Goal: Transaction & Acquisition: Purchase product/service

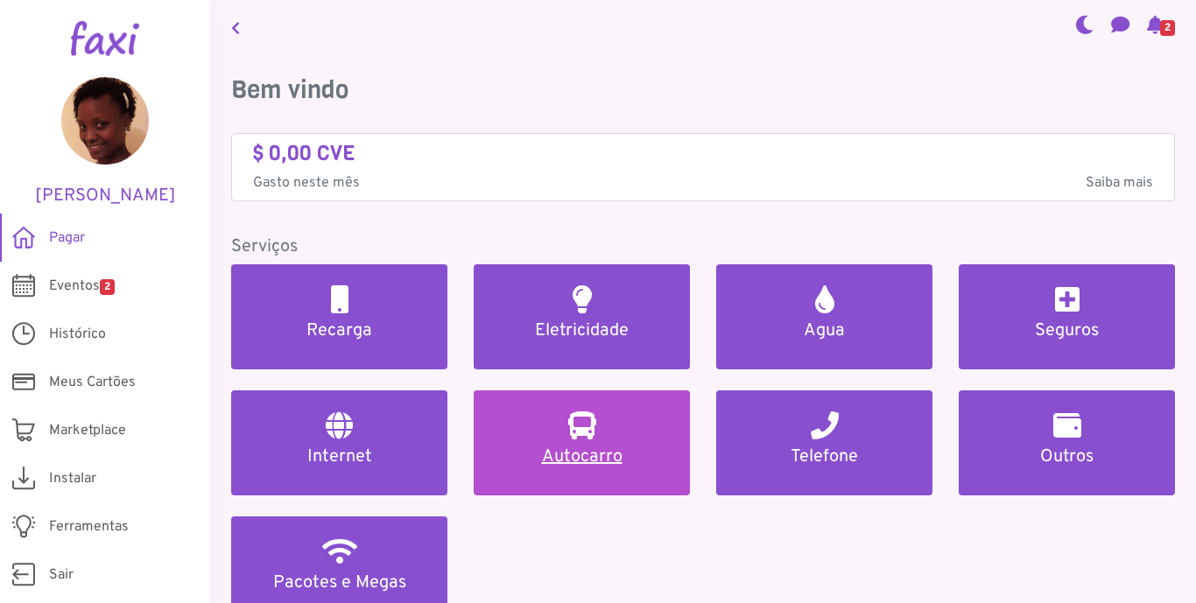
click at [578, 441] on link "Autocarro" at bounding box center [582, 442] width 216 height 105
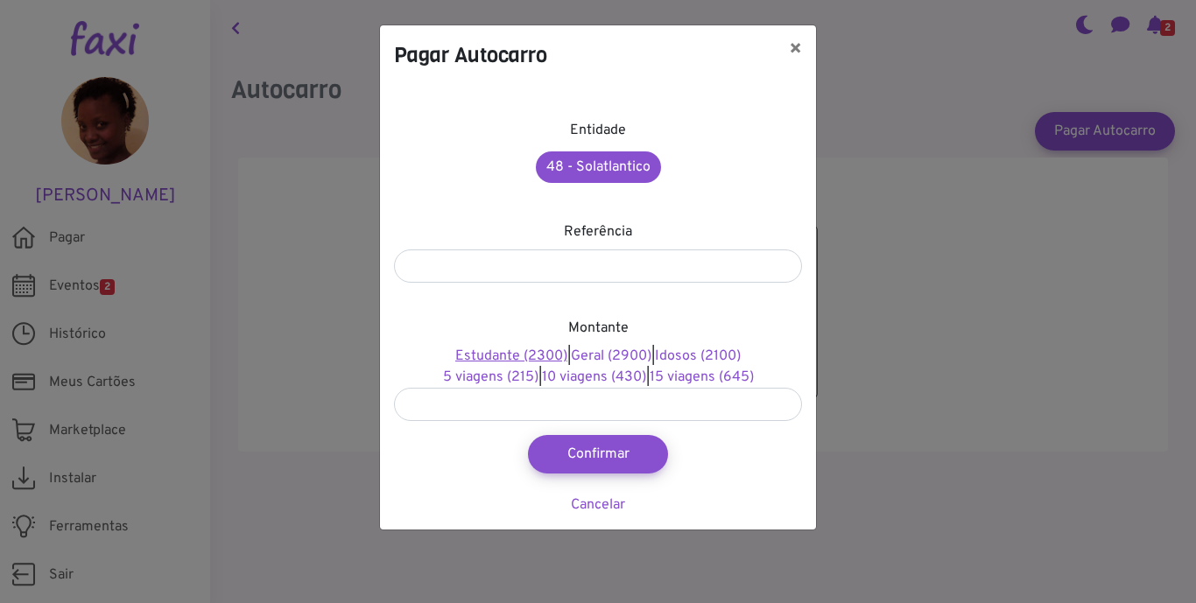
click at [527, 357] on link "Estudante (2300)" at bounding box center [511, 356] width 112 height 18
type input "****"
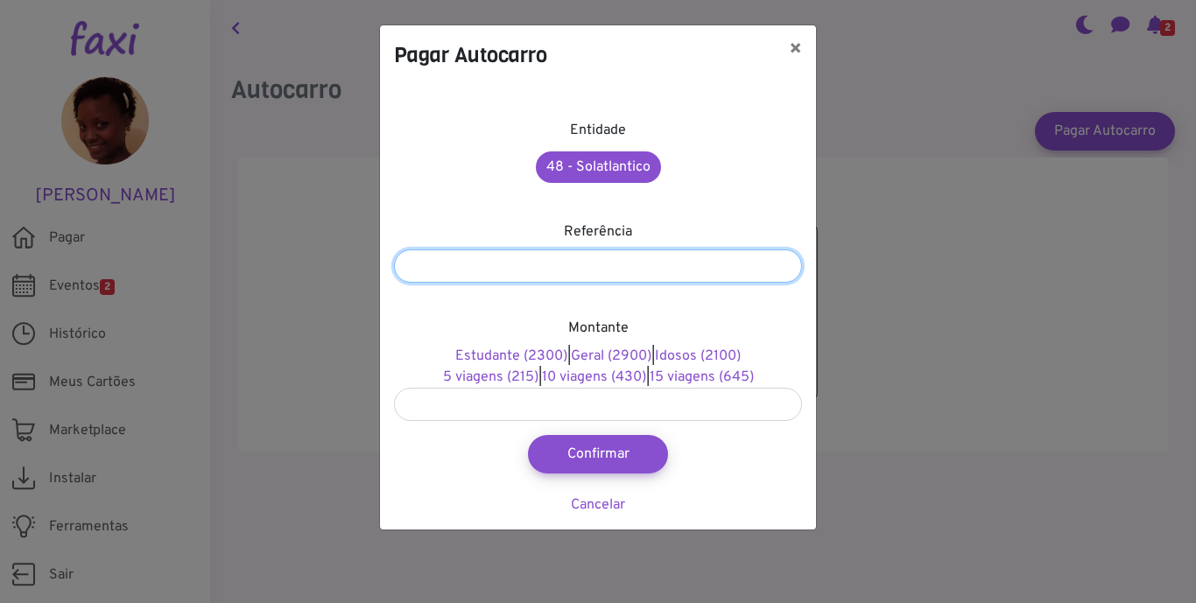
click at [479, 260] on input "number" at bounding box center [598, 265] width 408 height 33
type input "*******"
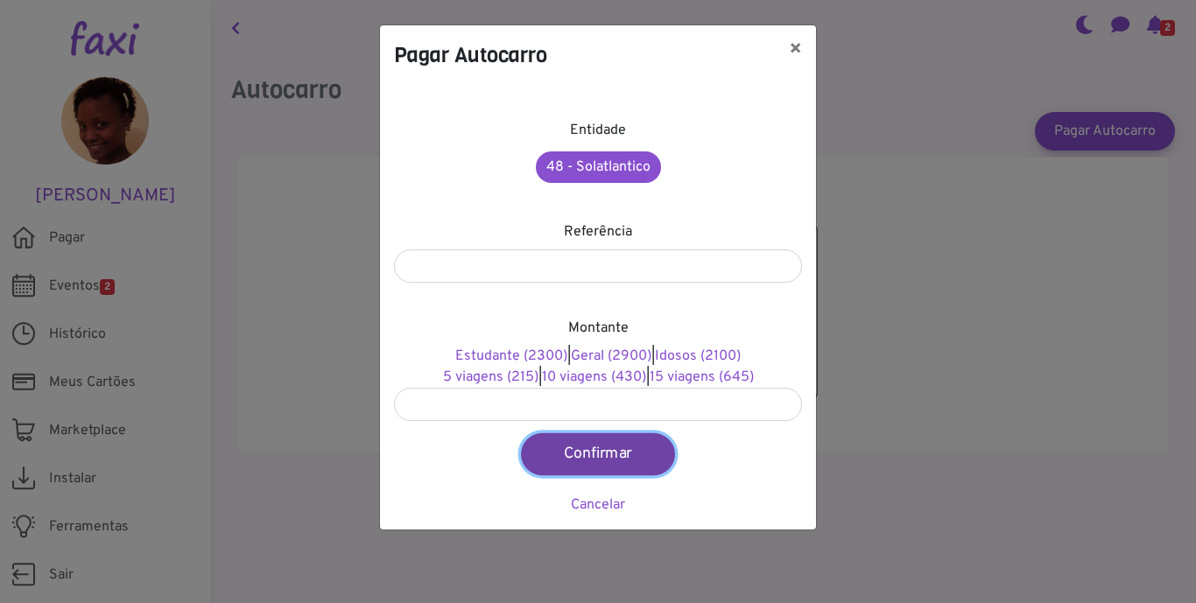
click at [626, 452] on button "Confirmar" at bounding box center [598, 454] width 154 height 42
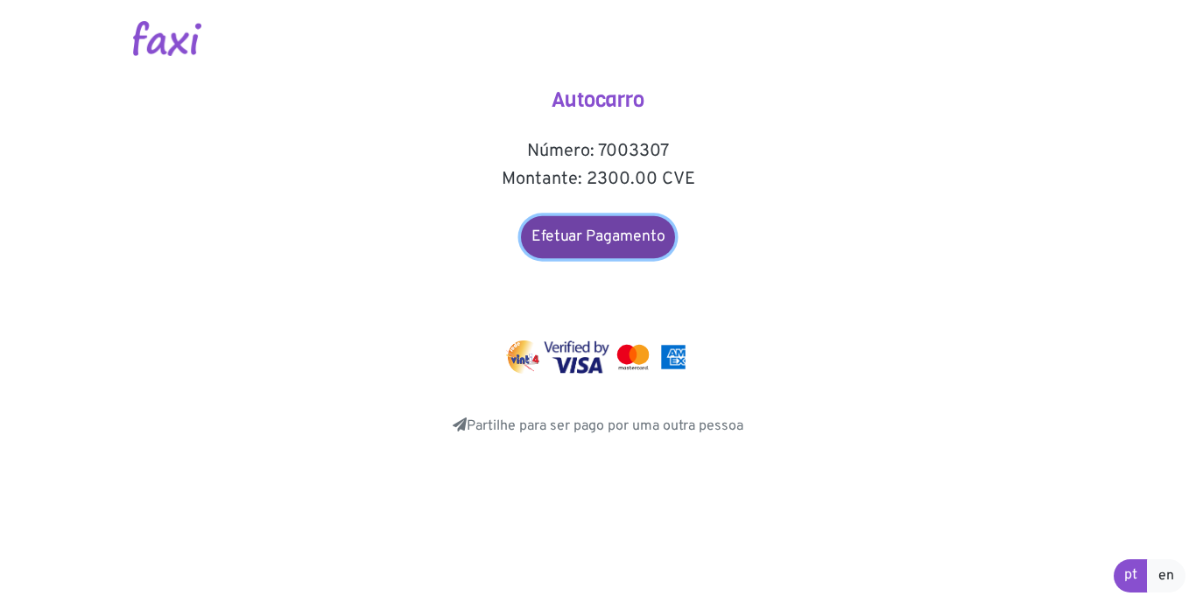
click at [635, 232] on link "Efetuar Pagamento" at bounding box center [598, 237] width 154 height 42
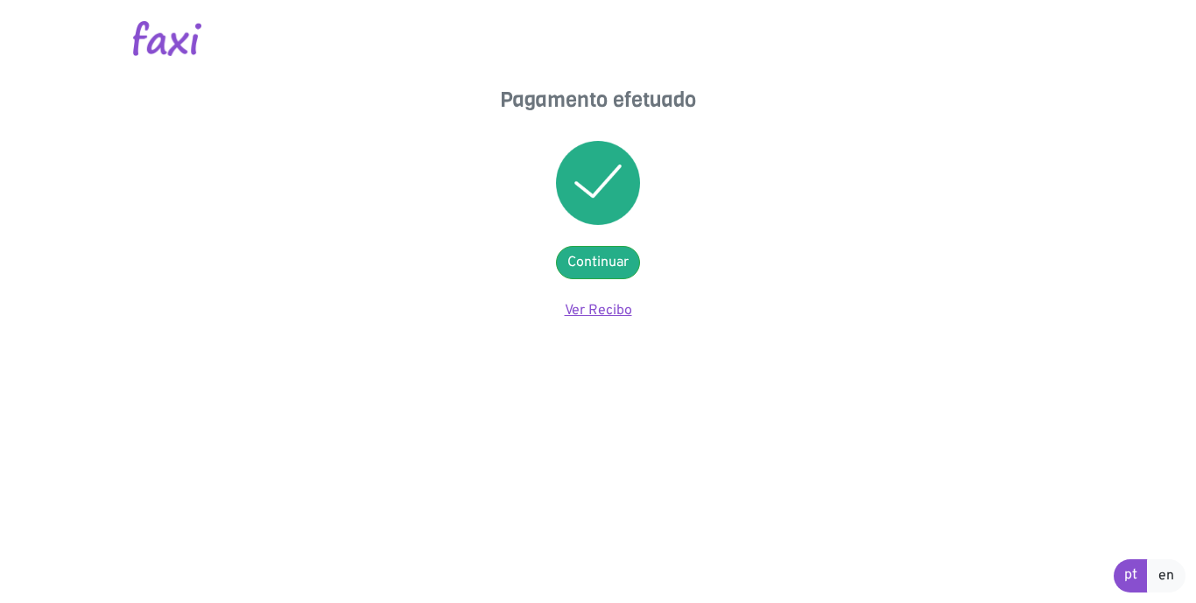
click at [600, 315] on link "Ver Recibo" at bounding box center [598, 311] width 67 height 18
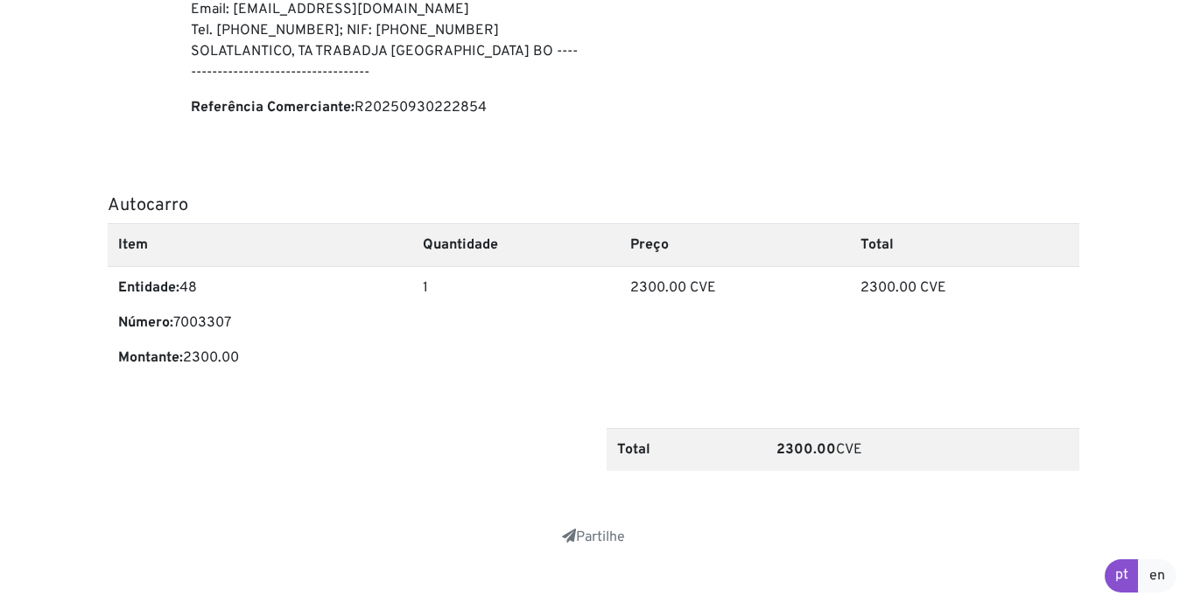
scroll to position [433, 0]
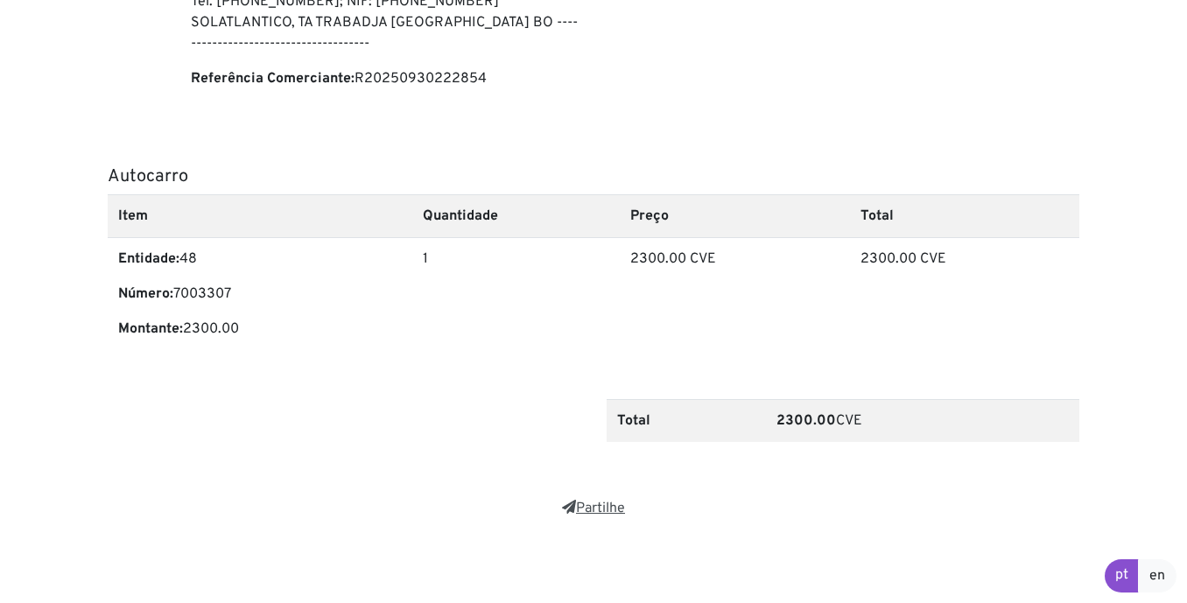
click at [607, 512] on link "Partilhe" at bounding box center [593, 509] width 63 height 18
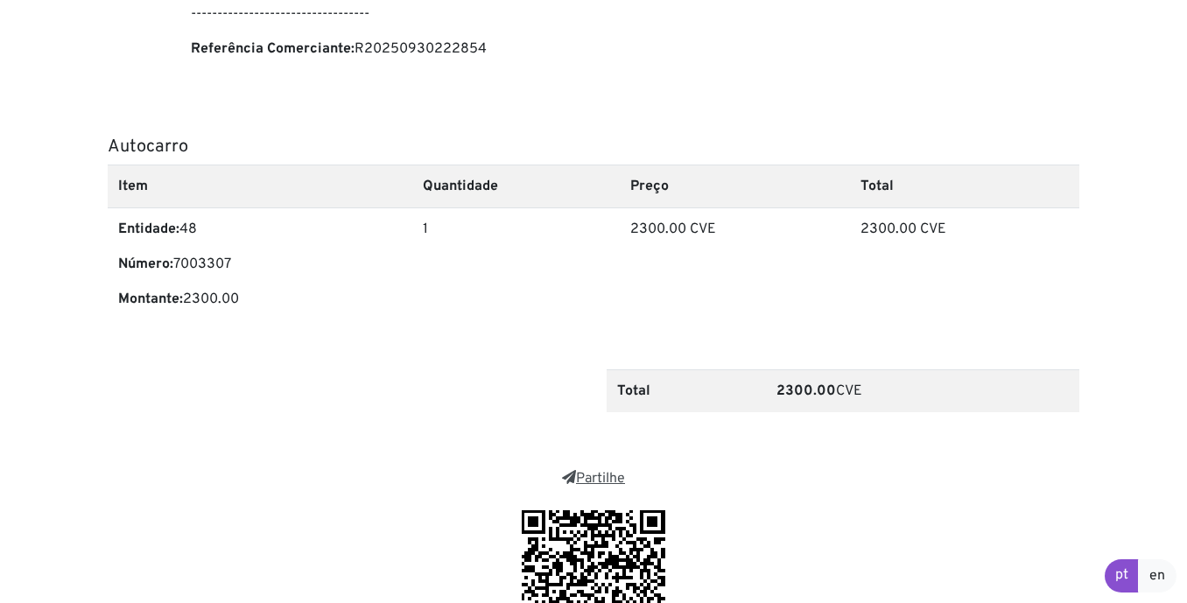
scroll to position [663, 0]
